Goal: Information Seeking & Learning: Learn about a topic

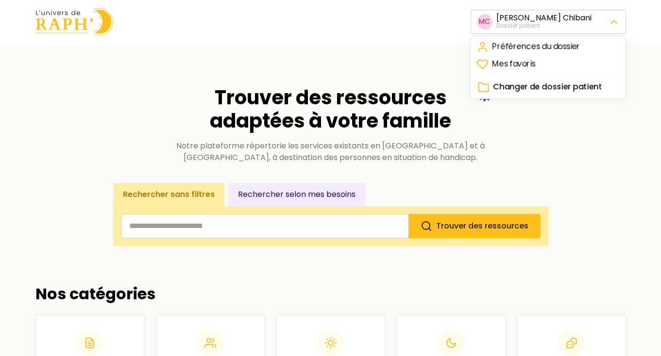
click at [544, 87] on span "Changer de dossier patient" at bounding box center [547, 88] width 109 height 12
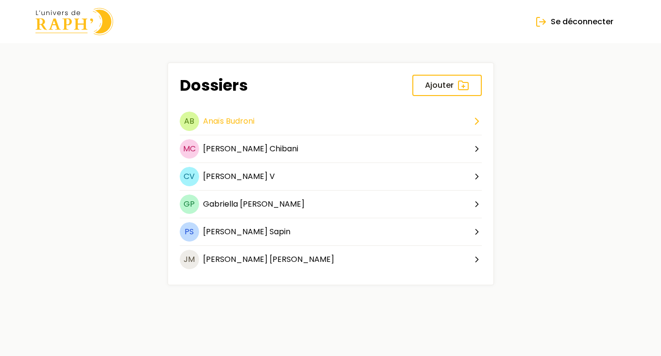
click at [238, 118] on span "Budroni" at bounding box center [240, 121] width 29 height 11
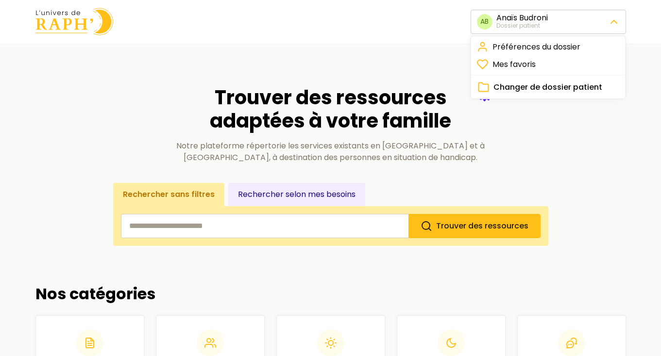
click at [533, 88] on span "Changer de dossier patient" at bounding box center [547, 88] width 109 height 12
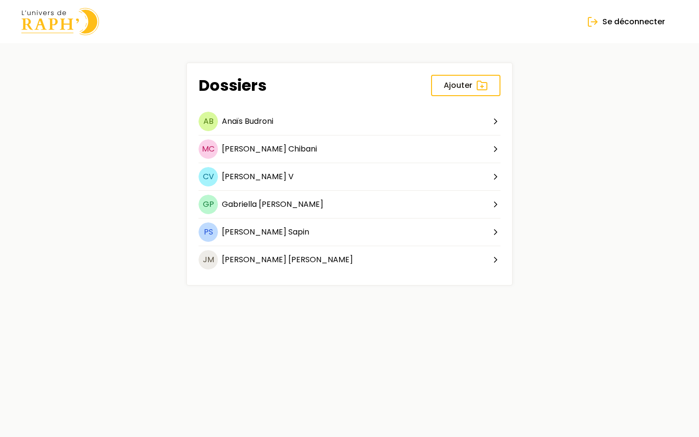
click at [52, 19] on img at bounding box center [60, 22] width 78 height 28
click at [74, 57] on main "Dossiers Ajouter AB [PERSON_NAME] MC [PERSON_NAME] CV [PERSON_NAME] V GP [PERSO…" at bounding box center [349, 174] width 687 height 262
click at [33, 21] on img at bounding box center [60, 22] width 78 height 28
click at [50, 24] on img at bounding box center [60, 22] width 78 height 28
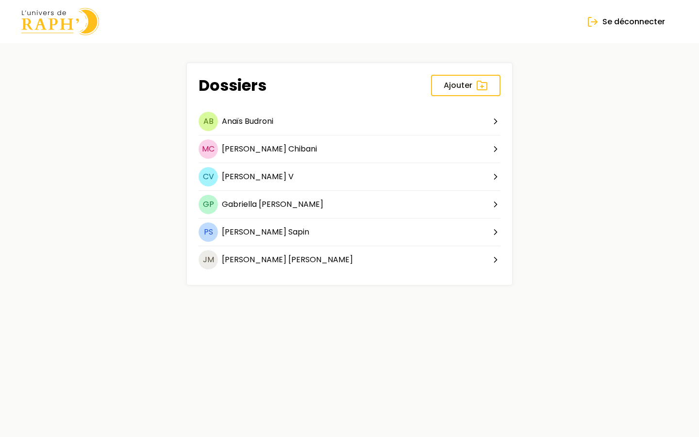
click at [38, 25] on img at bounding box center [60, 22] width 78 height 28
click at [242, 147] on span "[PERSON_NAME]" at bounding box center [254, 148] width 65 height 11
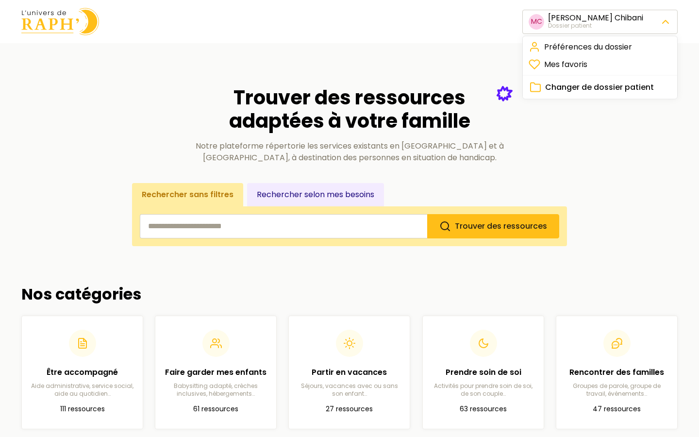
click at [602, 89] on span "Changer de dossier patient" at bounding box center [599, 88] width 109 height 12
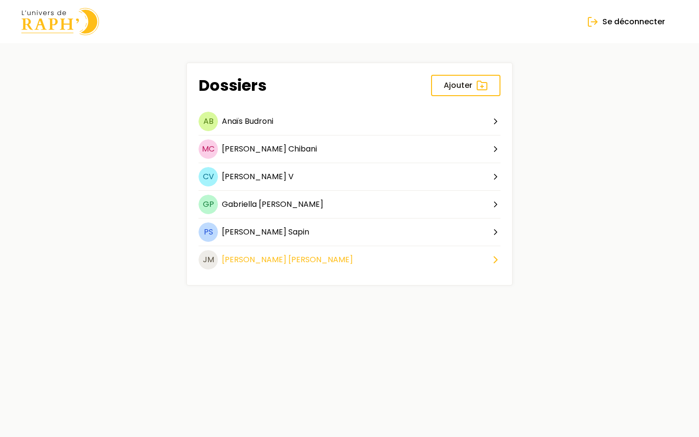
click at [246, 262] on span "[PERSON_NAME]" at bounding box center [254, 259] width 65 height 11
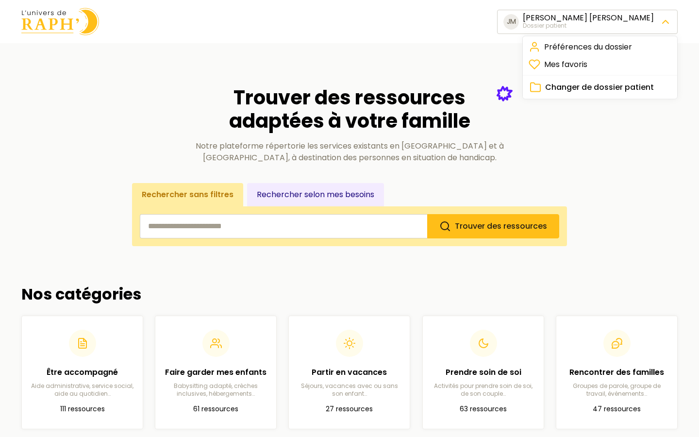
click at [592, 46] on link "Préférences du dossier" at bounding box center [600, 46] width 150 height 17
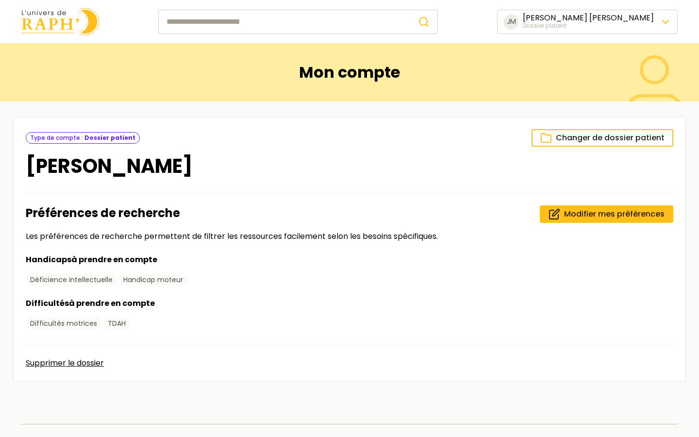
click at [46, 31] on img at bounding box center [60, 22] width 78 height 28
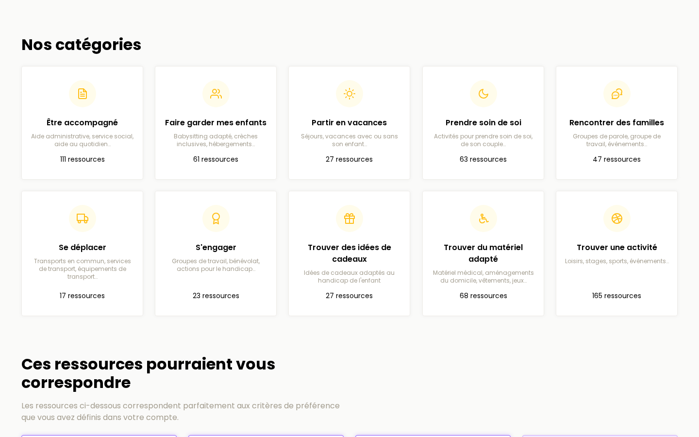
scroll to position [241, 0]
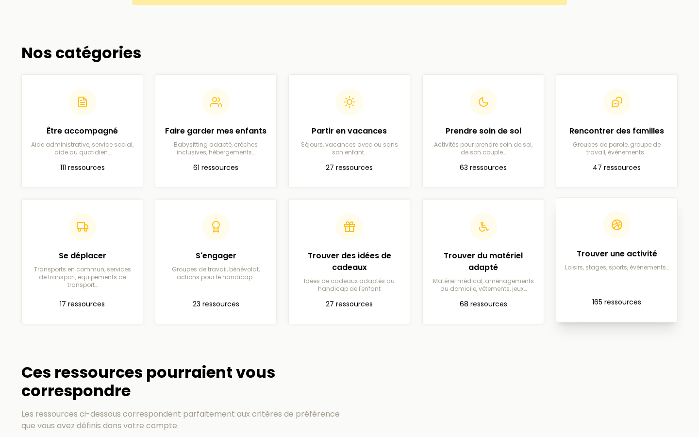
click at [644, 235] on header at bounding box center [616, 224] width 105 height 27
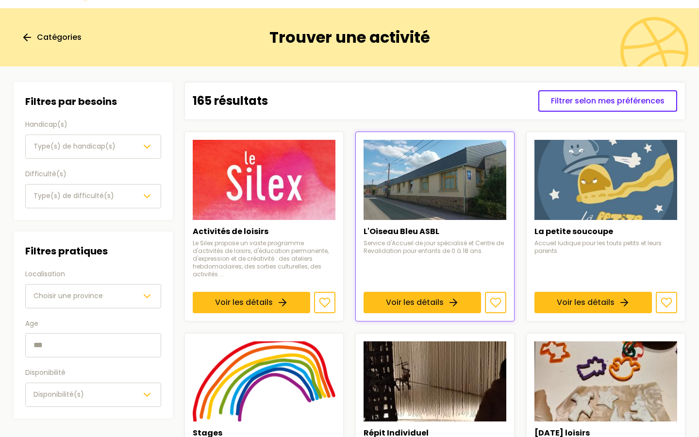
scroll to position [36, 0]
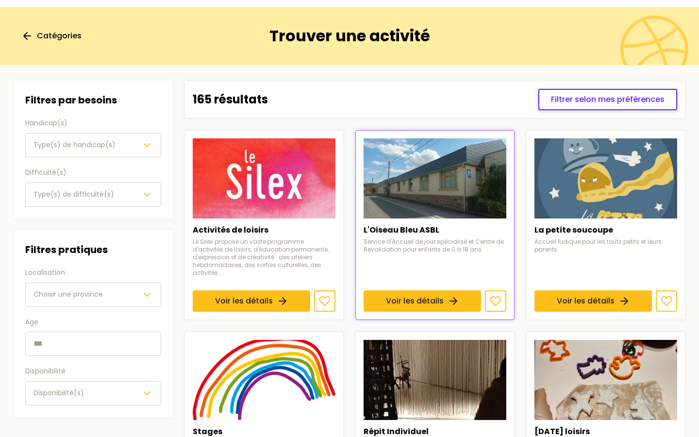
click at [573, 103] on span "Filtrer selon mes préférences" at bounding box center [608, 100] width 114 height 12
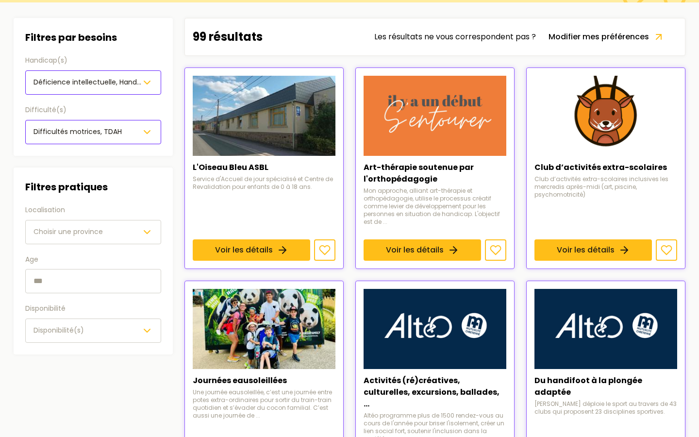
scroll to position [123, 0]
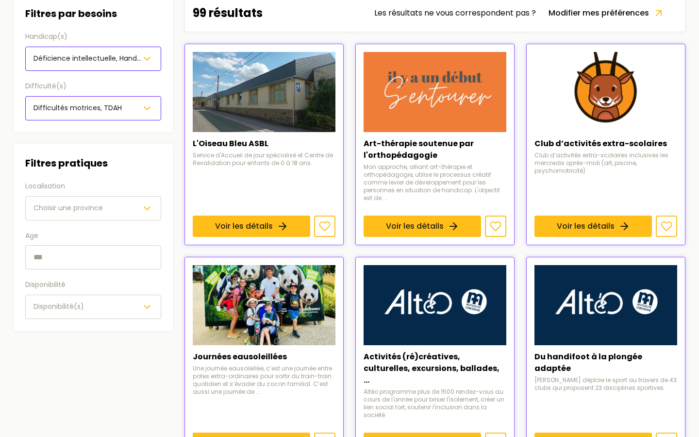
click at [83, 212] on span "Choisir une province" at bounding box center [67, 208] width 69 height 10
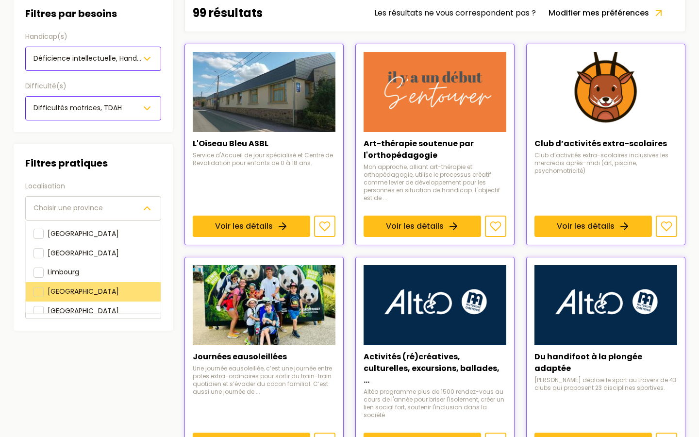
scroll to position [97, 0]
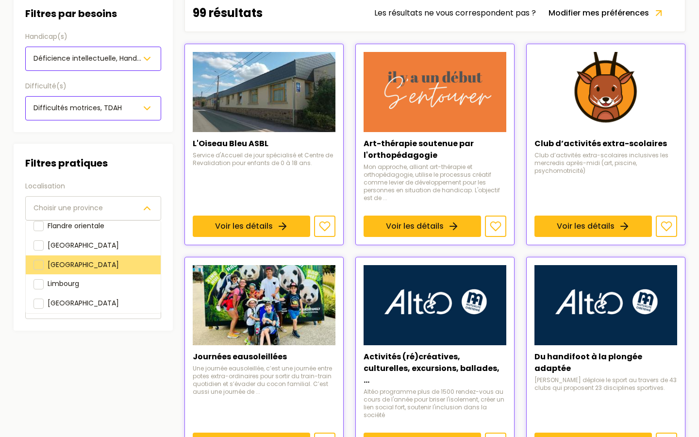
click at [62, 255] on div "[GEOGRAPHIC_DATA]" at bounding box center [93, 264] width 135 height 19
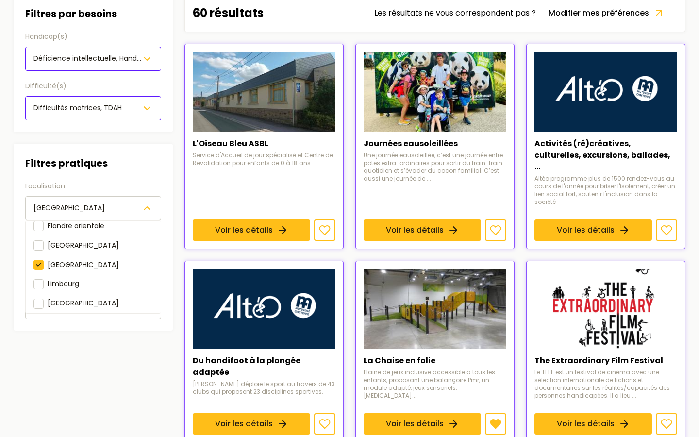
click at [109, 356] on aside "Filtres Filtres par besoins Handicap(s) Déficience intellectuelle, Handicap mot…" at bounding box center [93, 429] width 159 height 871
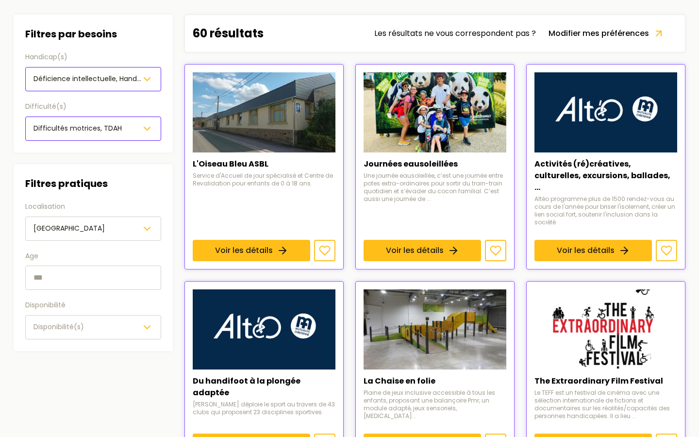
scroll to position [101, 0]
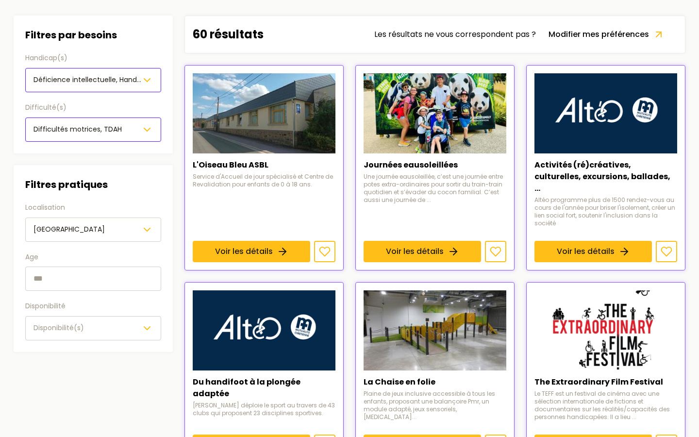
click at [61, 280] on input "text" at bounding box center [93, 279] width 136 height 24
type input "*"
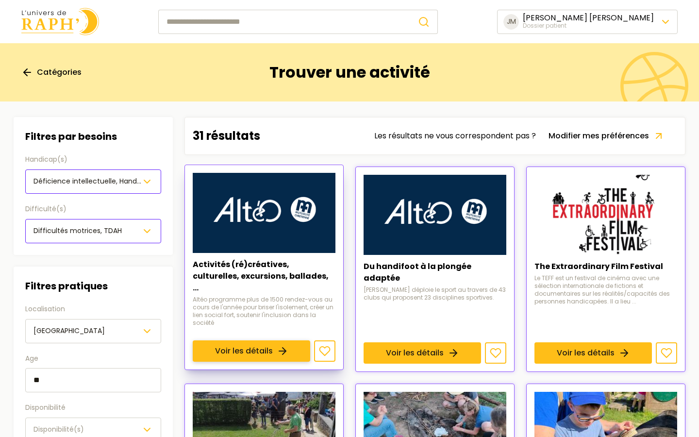
type input "**"
click at [285, 340] on link "Voir les détails" at bounding box center [251, 350] width 117 height 21
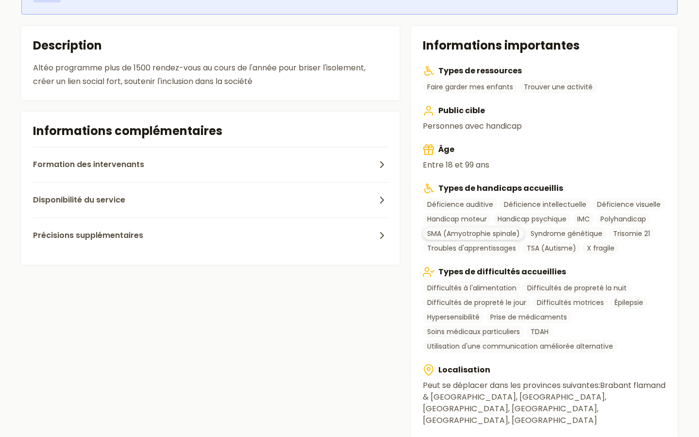
scroll to position [268, 0]
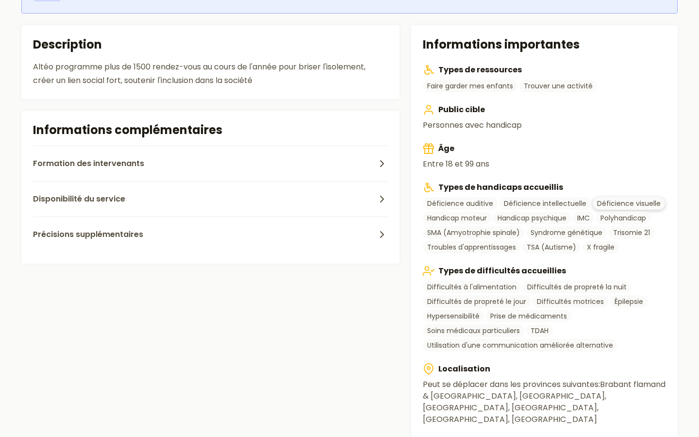
click at [615, 203] on link "Déficience visuelle" at bounding box center [629, 203] width 72 height 13
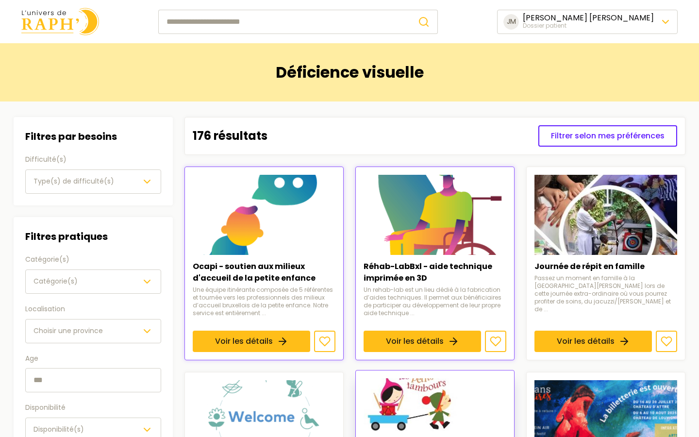
scroll to position [16, 0]
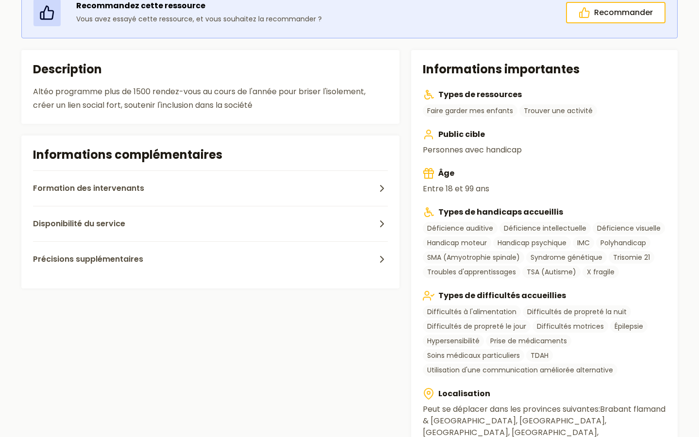
scroll to position [244, 0]
click at [123, 191] on span "Formation des intervenants" at bounding box center [88, 188] width 111 height 12
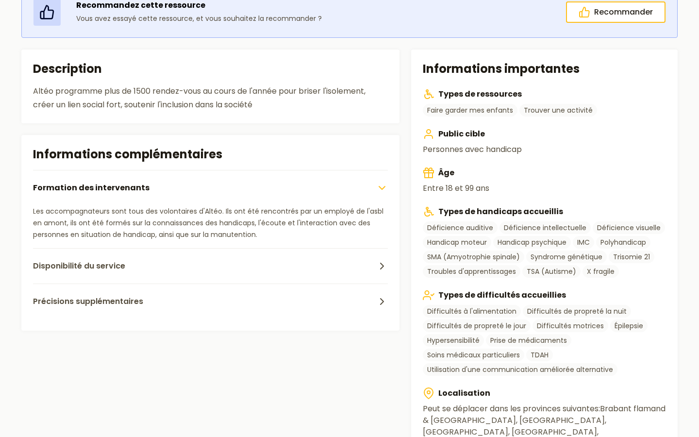
click at [123, 191] on span "Formation des intervenants" at bounding box center [91, 188] width 117 height 12
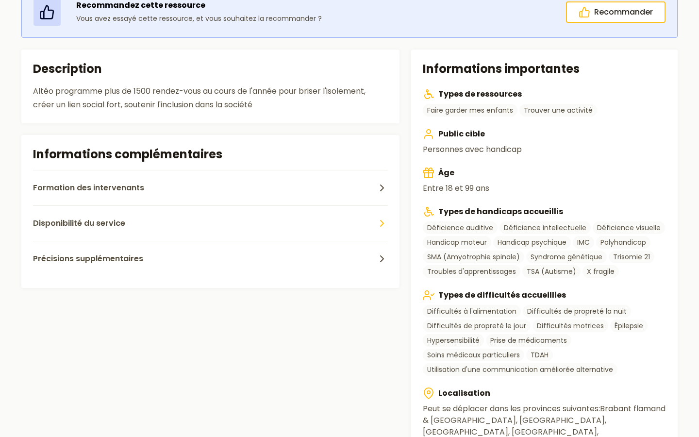
click at [119, 226] on span "Disponibilité du service" at bounding box center [79, 223] width 92 height 12
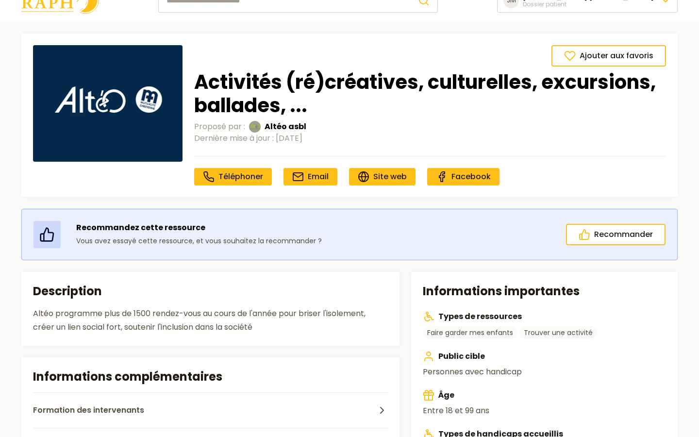
scroll to position [20, 0]
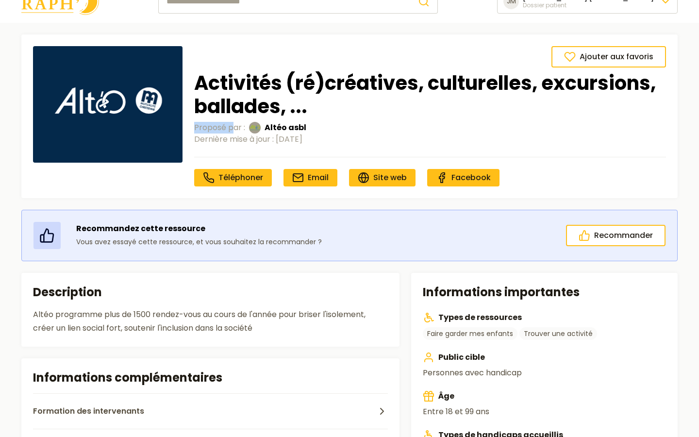
drag, startPoint x: 194, startPoint y: 128, endPoint x: 234, endPoint y: 128, distance: 40.3
click at [234, 128] on span "Proposé par :" at bounding box center [219, 128] width 51 height 12
click at [290, 130] on span "Altéo asbl" at bounding box center [286, 128] width 42 height 12
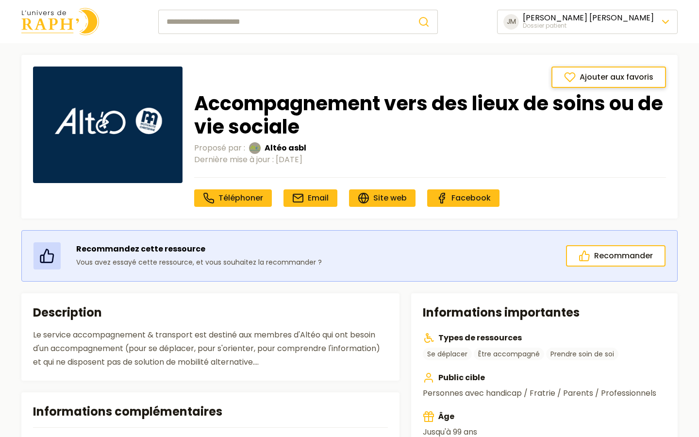
click at [587, 75] on span "Ajouter aux favoris" at bounding box center [617, 77] width 74 height 12
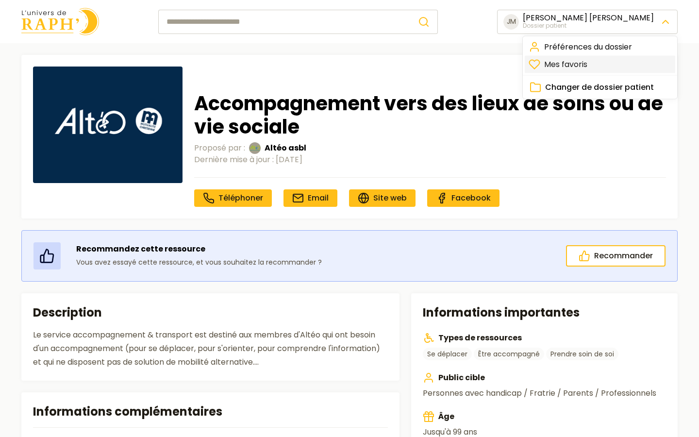
click at [568, 64] on link "Mes favoris" at bounding box center [600, 64] width 150 height 17
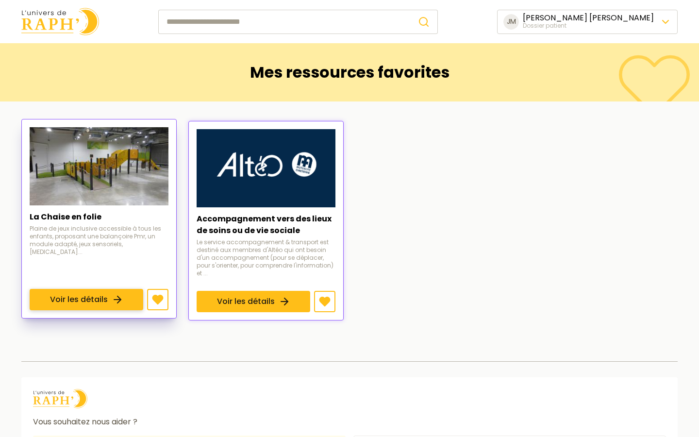
click at [88, 289] on link "Voir les détails" at bounding box center [87, 299] width 114 height 21
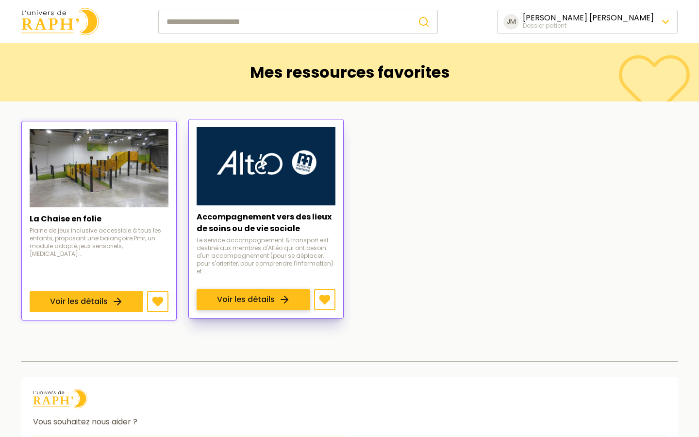
click at [250, 289] on link "Voir les détails" at bounding box center [254, 299] width 114 height 21
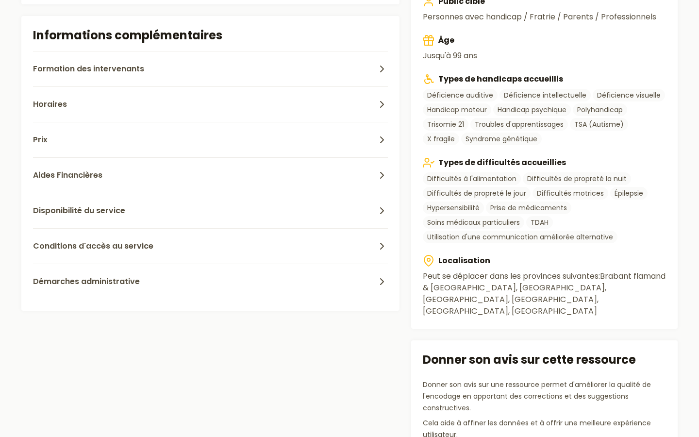
scroll to position [378, 0]
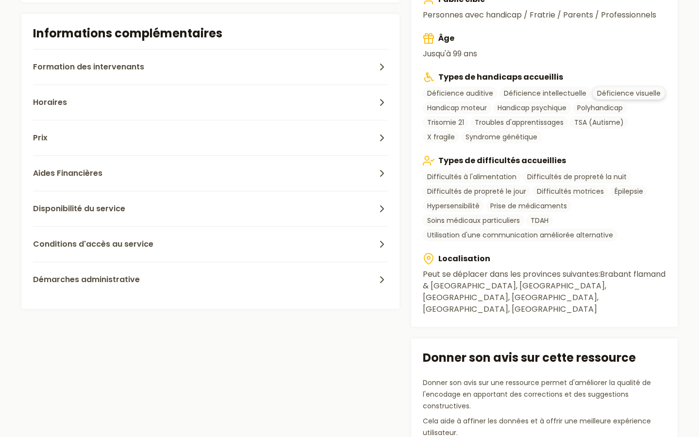
click at [621, 91] on link "Déficience visuelle" at bounding box center [629, 93] width 72 height 13
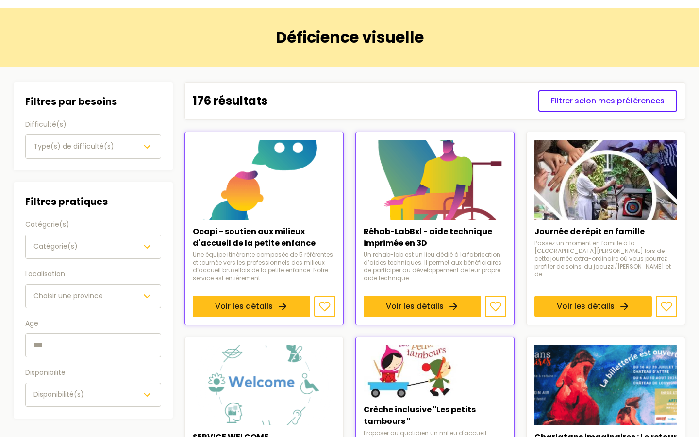
scroll to position [76, 0]
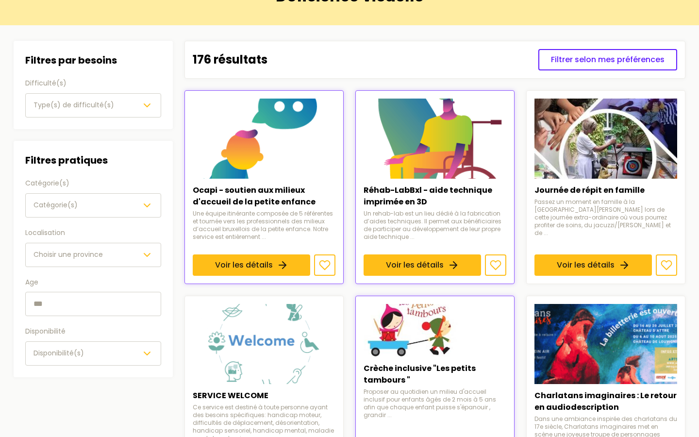
click at [126, 100] on div "Type(s) de difficulté(s)" at bounding box center [92, 106] width 119 height 12
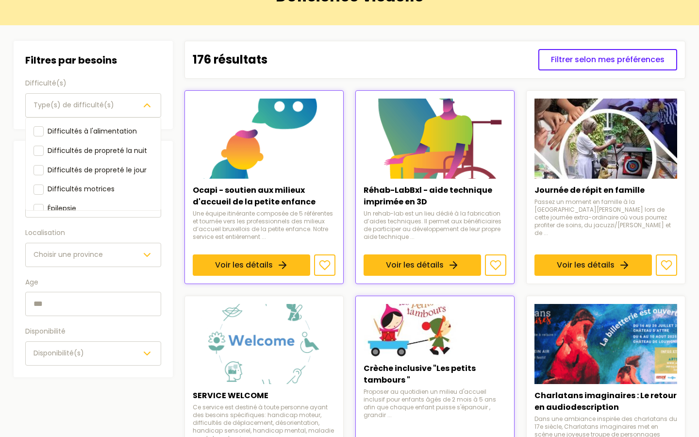
click at [126, 100] on div "Type(s) de difficulté(s)" at bounding box center [92, 106] width 119 height 12
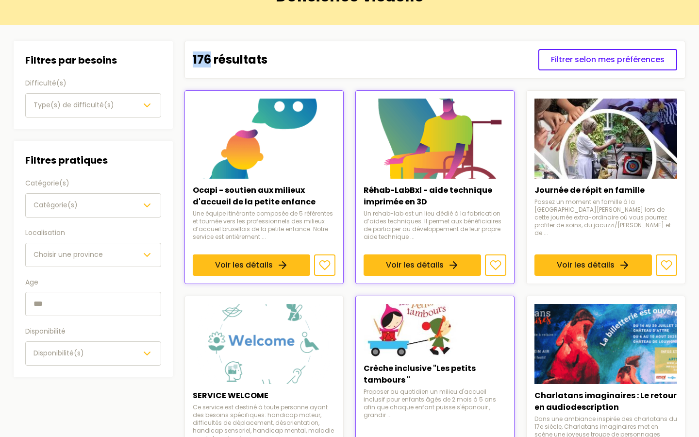
drag, startPoint x: 194, startPoint y: 58, endPoint x: 210, endPoint y: 58, distance: 16.0
click at [210, 58] on p "176 résultats" at bounding box center [230, 60] width 75 height 16
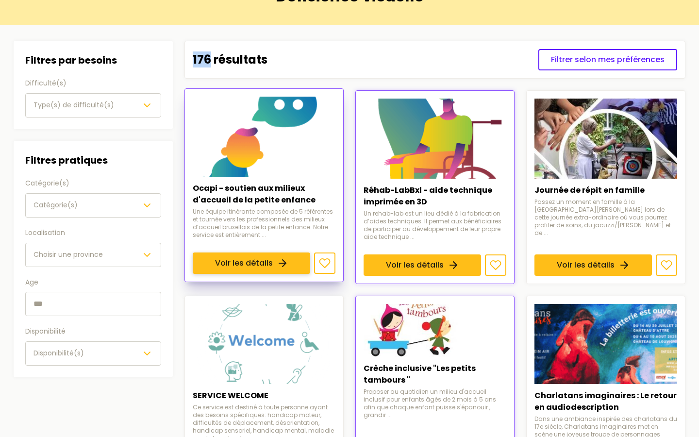
click at [283, 252] on link "Voir les détails" at bounding box center [251, 262] width 117 height 21
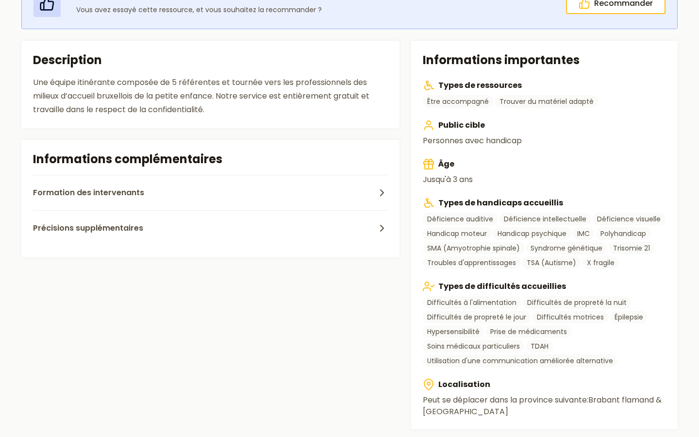
scroll to position [252, 0]
click at [462, 219] on link "Déficience auditive" at bounding box center [460, 219] width 75 height 13
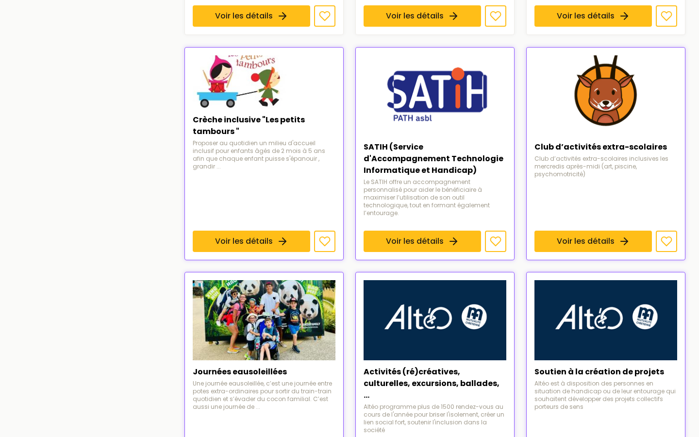
scroll to position [536, 0]
